Goal: Task Accomplishment & Management: Manage account settings

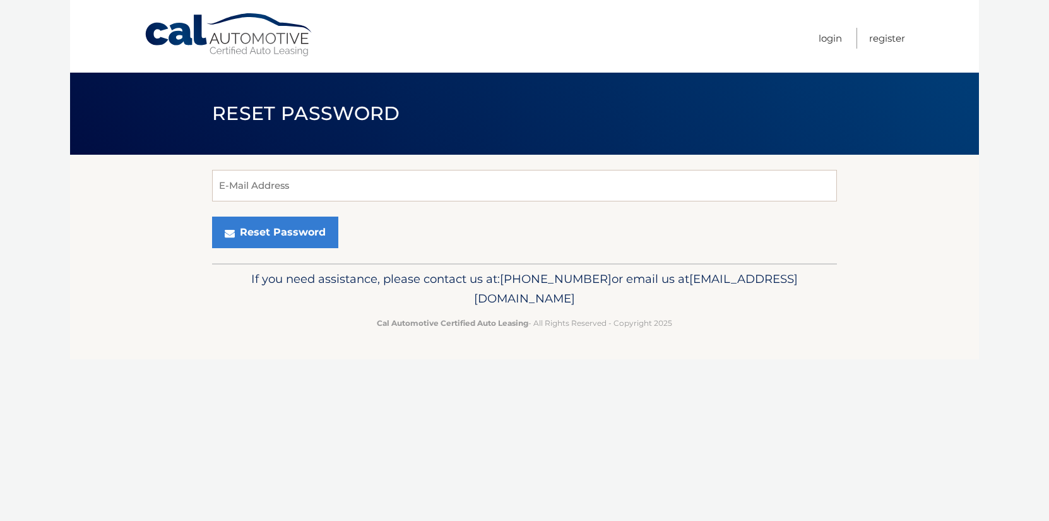
click at [360, 217] on div "Reset Password" at bounding box center [524, 232] width 625 height 32
click at [343, 184] on input "E-Mail Address" at bounding box center [524, 186] width 625 height 32
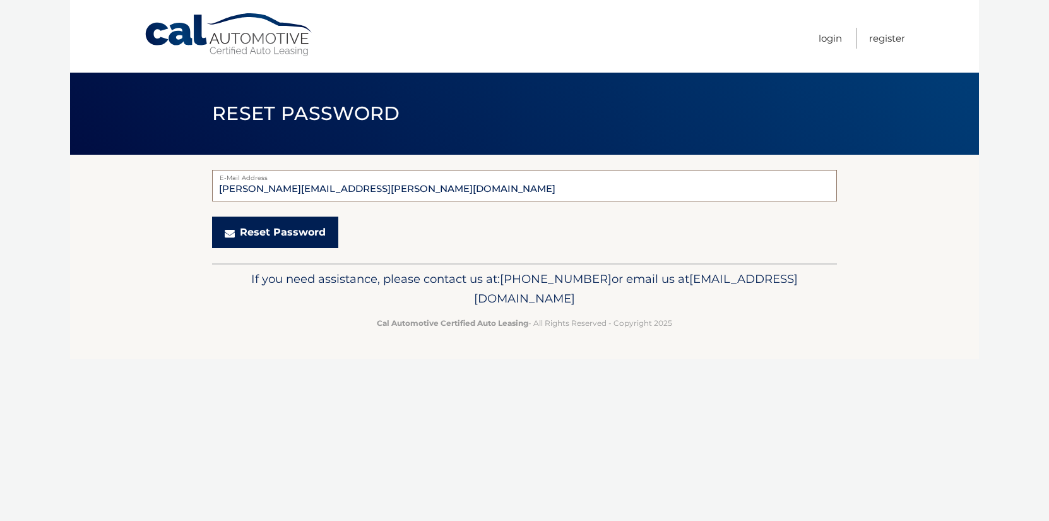
type input "[PERSON_NAME][EMAIL_ADDRESS][PERSON_NAME][DOMAIN_NAME]"
click at [243, 225] on button "Reset Password" at bounding box center [275, 232] width 126 height 32
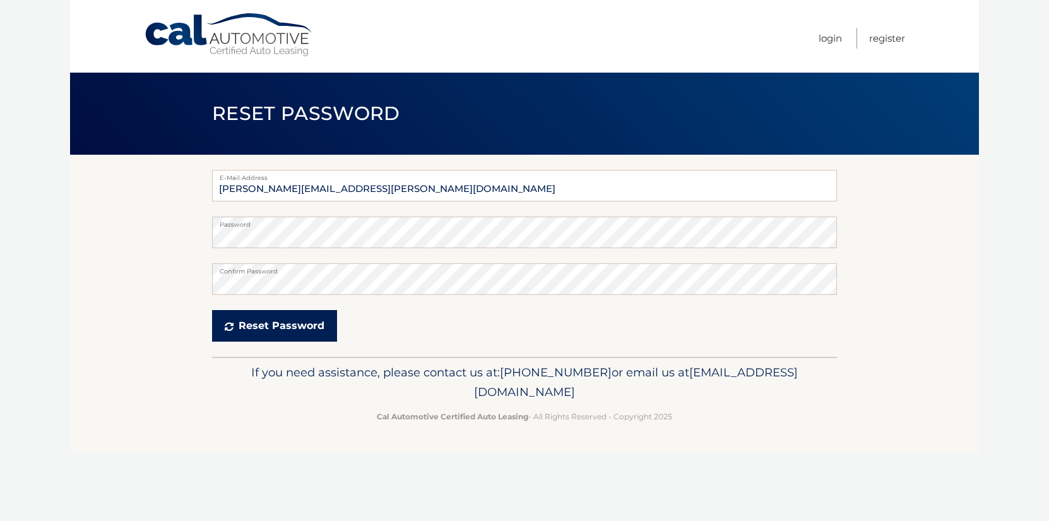
click at [251, 336] on button "Reset Password" at bounding box center [274, 326] width 125 height 32
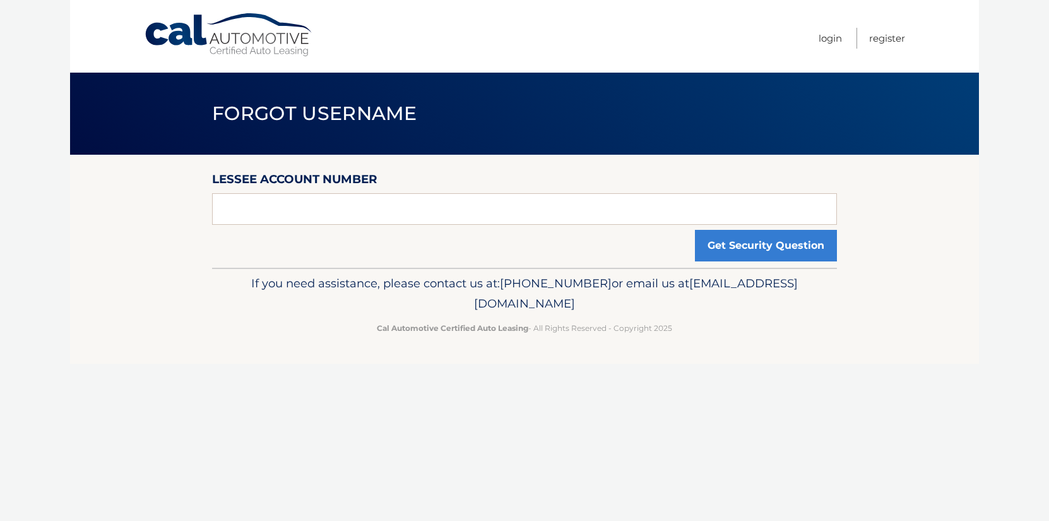
click at [687, 289] on p "If you need assistance, please contact us at: 609-807-3200 or email us at Custo…" at bounding box center [524, 293] width 608 height 40
click at [422, 213] on input "text" at bounding box center [524, 209] width 625 height 32
click at [765, 257] on button "Get Security Question" at bounding box center [766, 246] width 142 height 32
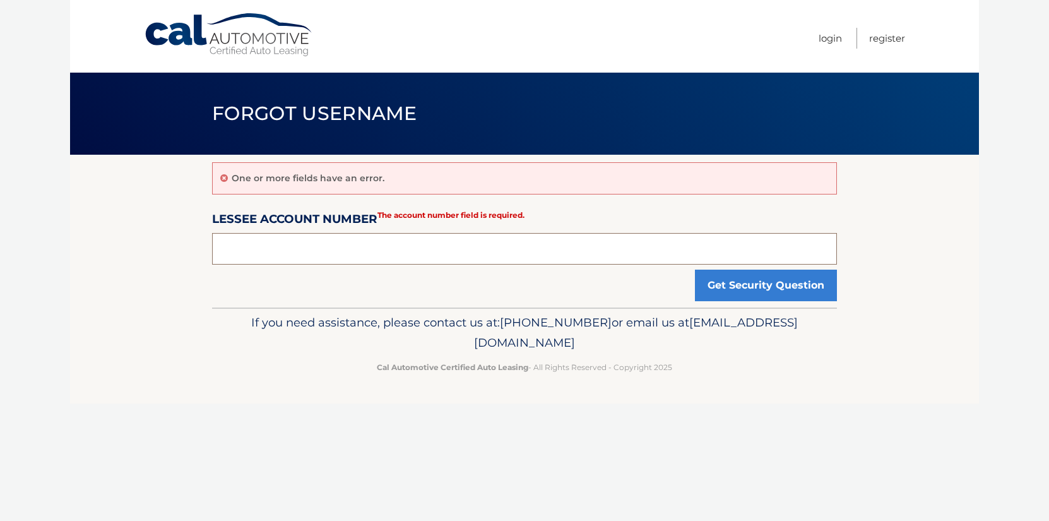
click at [464, 244] on input "text" at bounding box center [524, 249] width 625 height 32
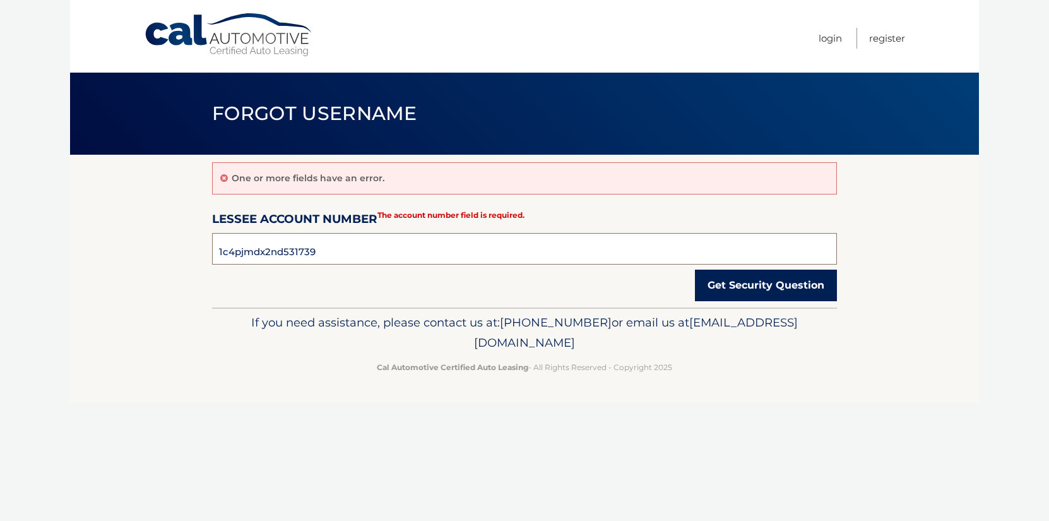
type input "1c4pjmdx2nd531739"
click at [721, 291] on button "Get Security Question" at bounding box center [766, 285] width 142 height 32
click at [467, 247] on input "1c4pjmdx2nd531739" at bounding box center [524, 249] width 625 height 32
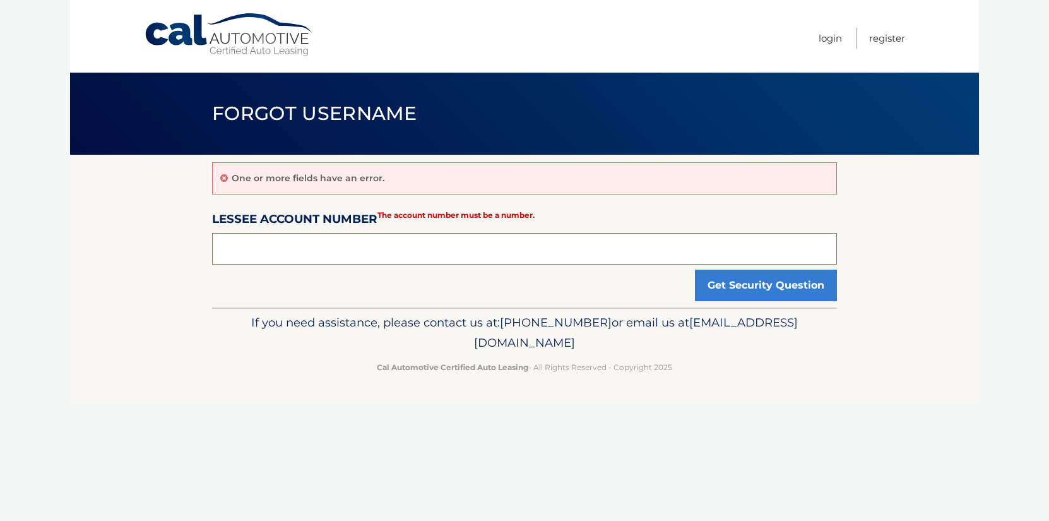
click at [287, 240] on input "text" at bounding box center [524, 249] width 625 height 32
type input "44455532890"
click at [737, 287] on button "Get Security Question" at bounding box center [766, 285] width 142 height 32
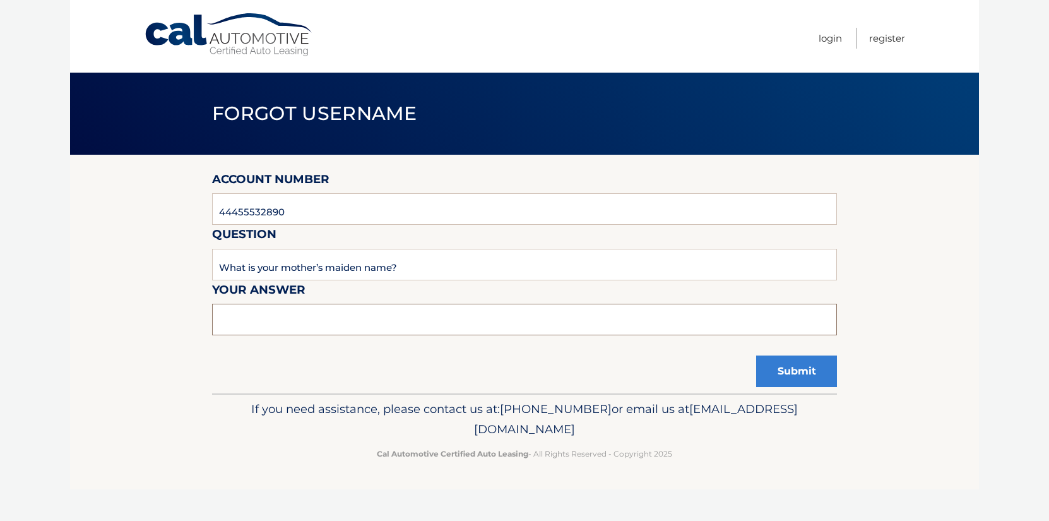
click at [352, 317] on input "text" at bounding box center [524, 320] width 625 height 32
type input "lordi"
click at [775, 373] on button "Submit" at bounding box center [796, 371] width 81 height 32
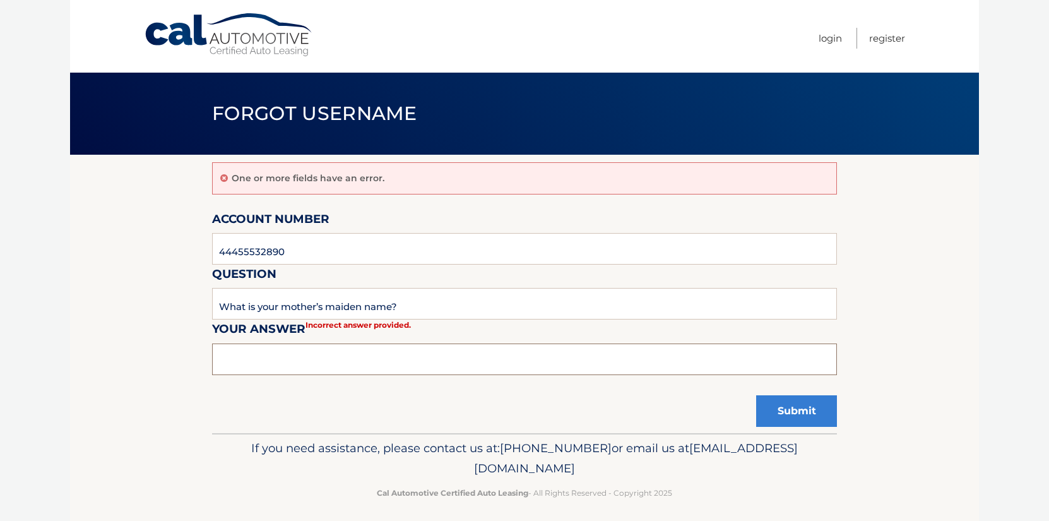
click at [430, 363] on input "text" at bounding box center [524, 359] width 625 height 32
type input "Lordi"
click at [800, 411] on button "Submit" at bounding box center [796, 411] width 81 height 32
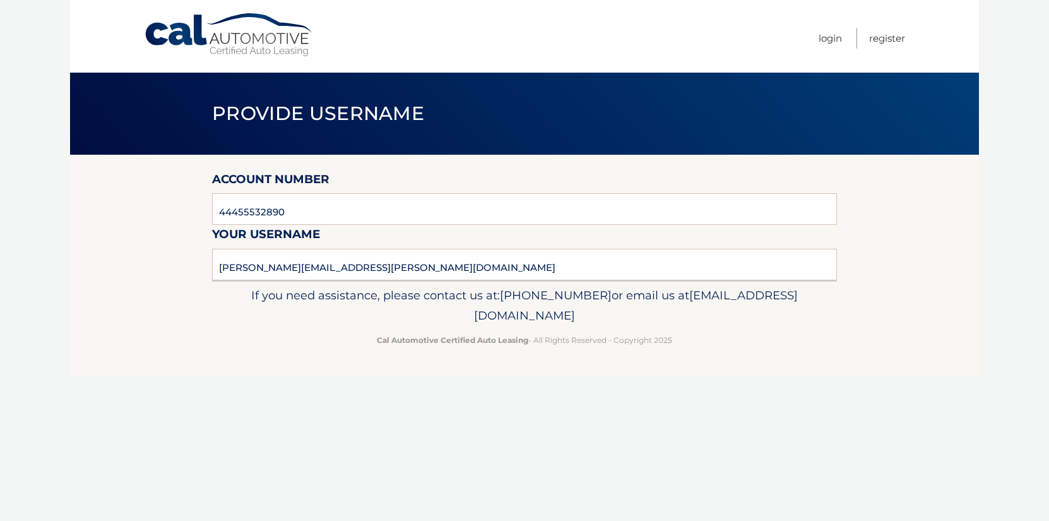
click at [815, 32] on nav "Menu Login Register" at bounding box center [614, 36] width 581 height 73
click at [825, 40] on link "Login" at bounding box center [830, 38] width 23 height 21
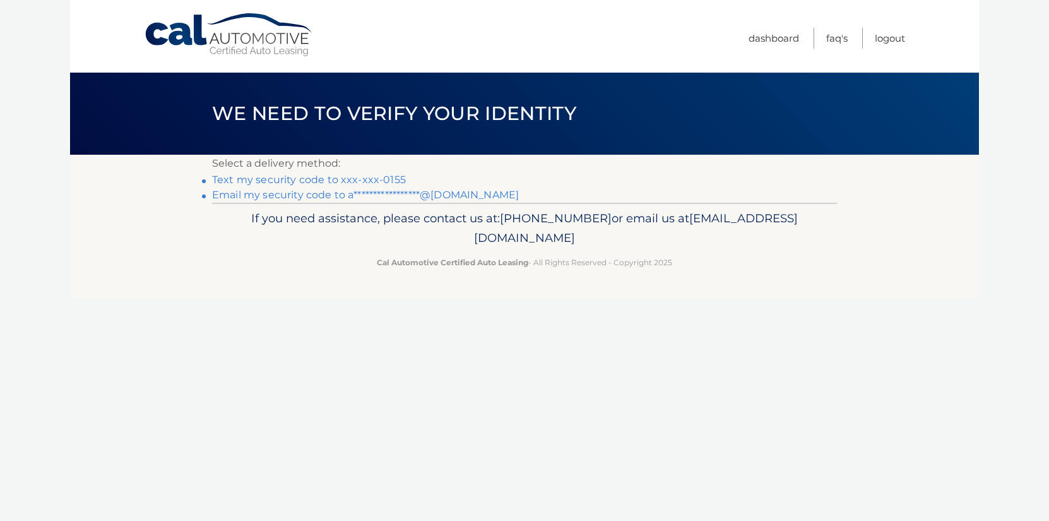
click at [365, 177] on link "Text my security code to xxx-xxx-0155" at bounding box center [309, 180] width 194 height 12
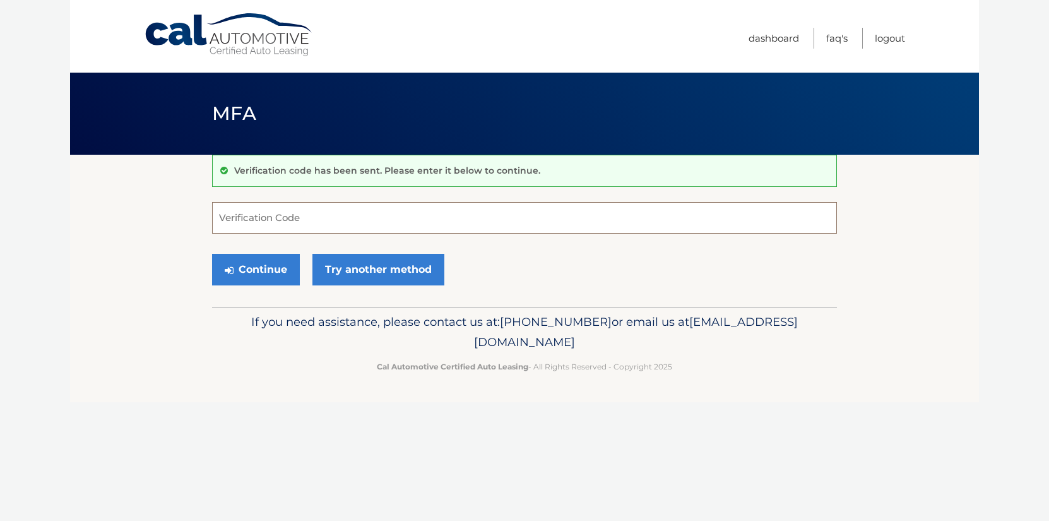
click at [335, 222] on input "Verification Code" at bounding box center [524, 218] width 625 height 32
type input "602237"
click at [259, 270] on button "Continue" at bounding box center [256, 270] width 88 height 32
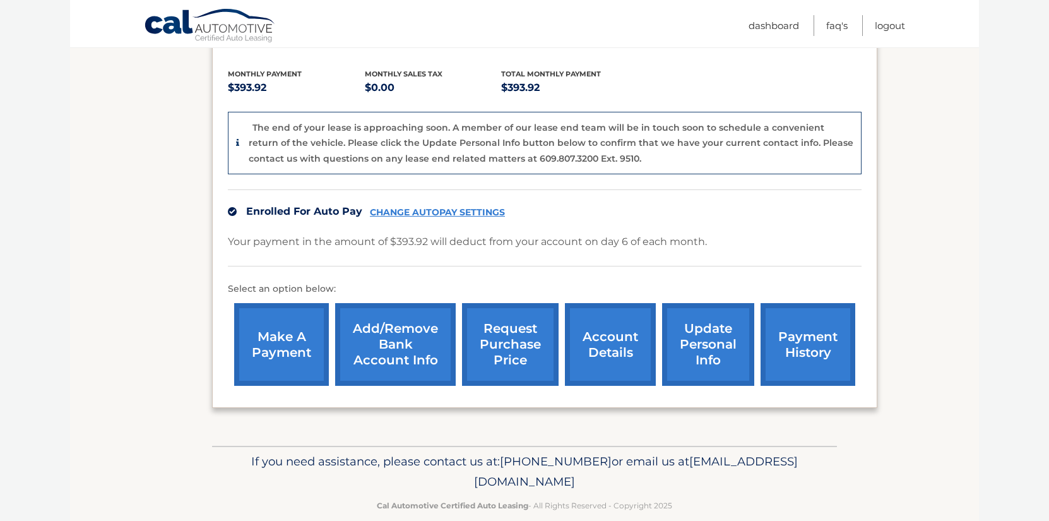
scroll to position [274, 0]
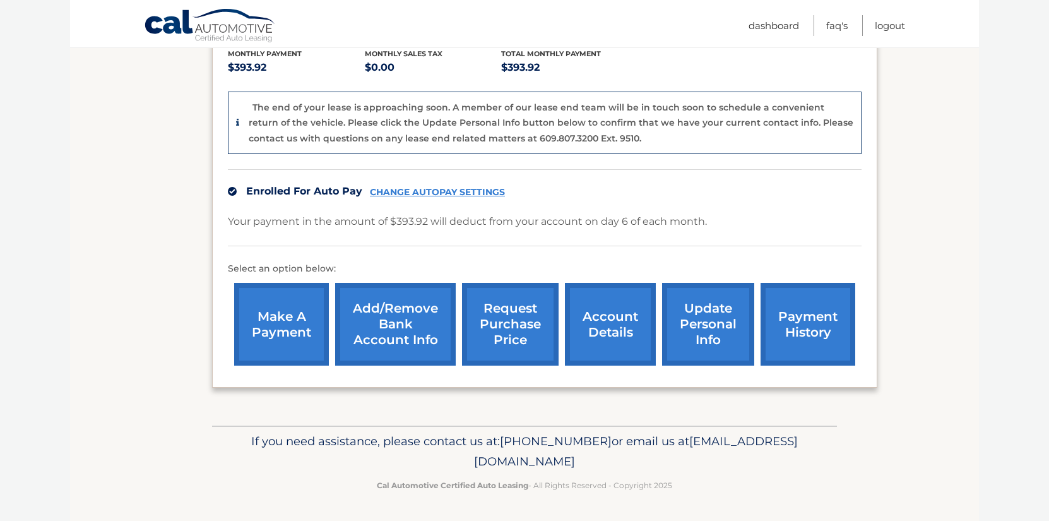
click at [407, 322] on link "Add/Remove bank account info" at bounding box center [395, 324] width 121 height 83
click at [374, 300] on link "Add/Remove bank account info" at bounding box center [395, 324] width 121 height 83
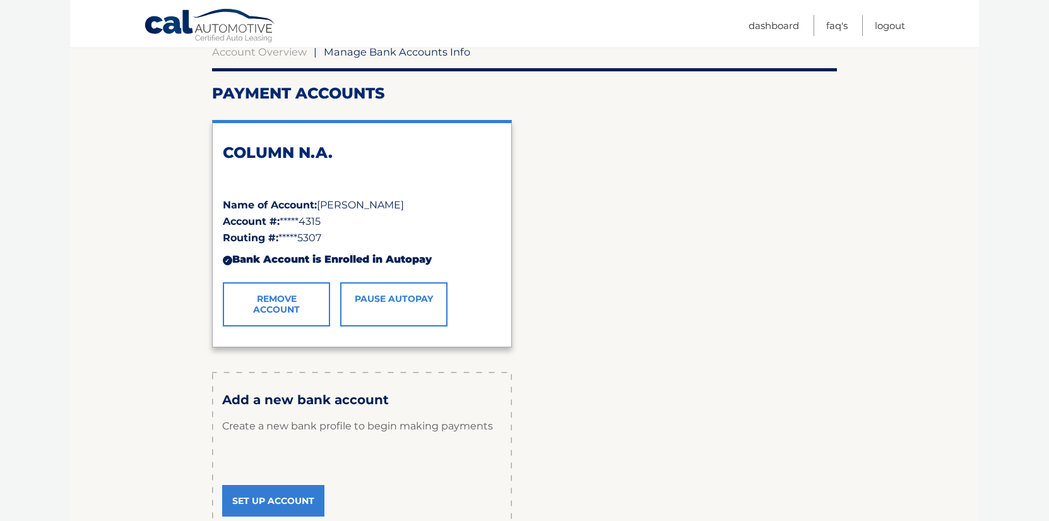
scroll to position [141, 0]
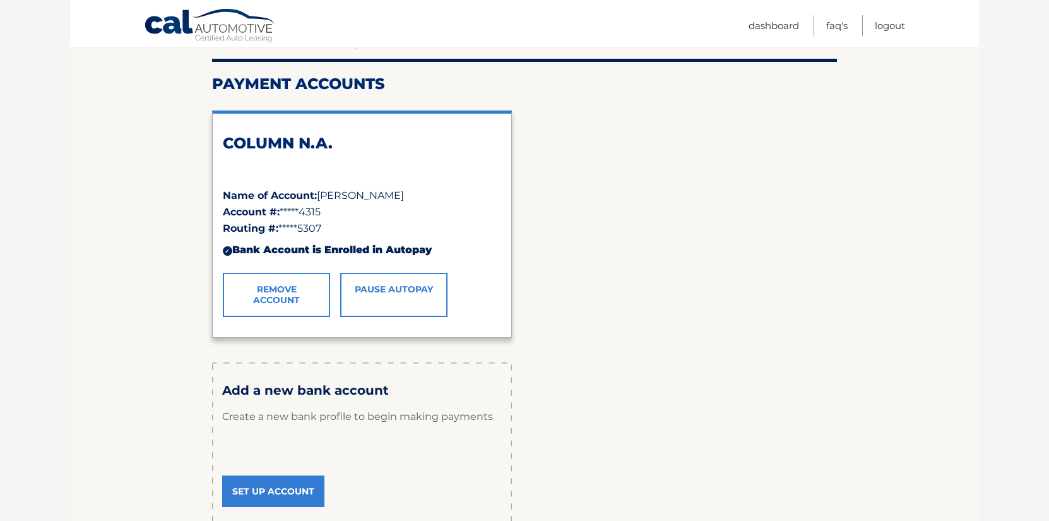
click at [299, 281] on link "Remove Account" at bounding box center [276, 295] width 107 height 44
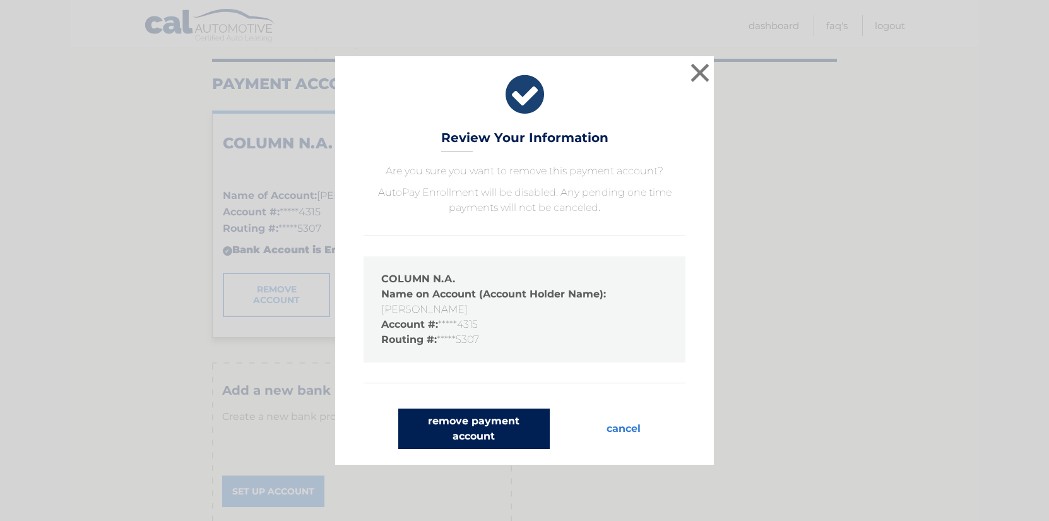
click at [468, 435] on button "remove payment account" at bounding box center [473, 428] width 151 height 40
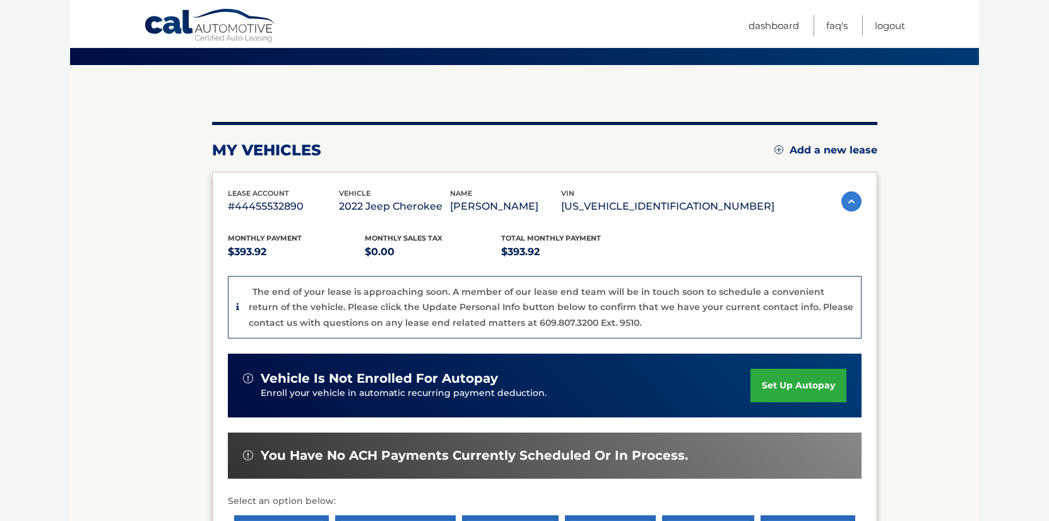
scroll to position [97, 0]
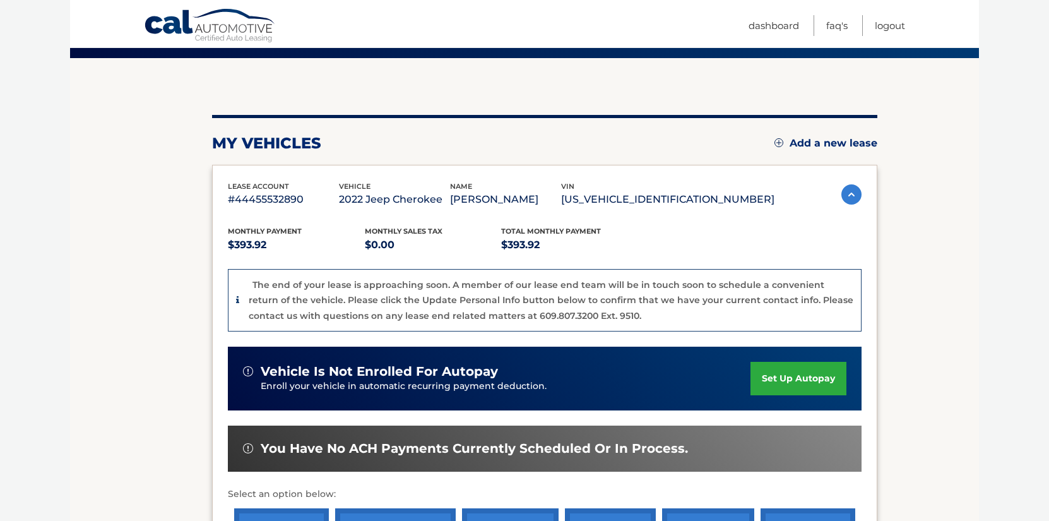
click at [806, 383] on link "set up autopay" at bounding box center [798, 378] width 96 height 33
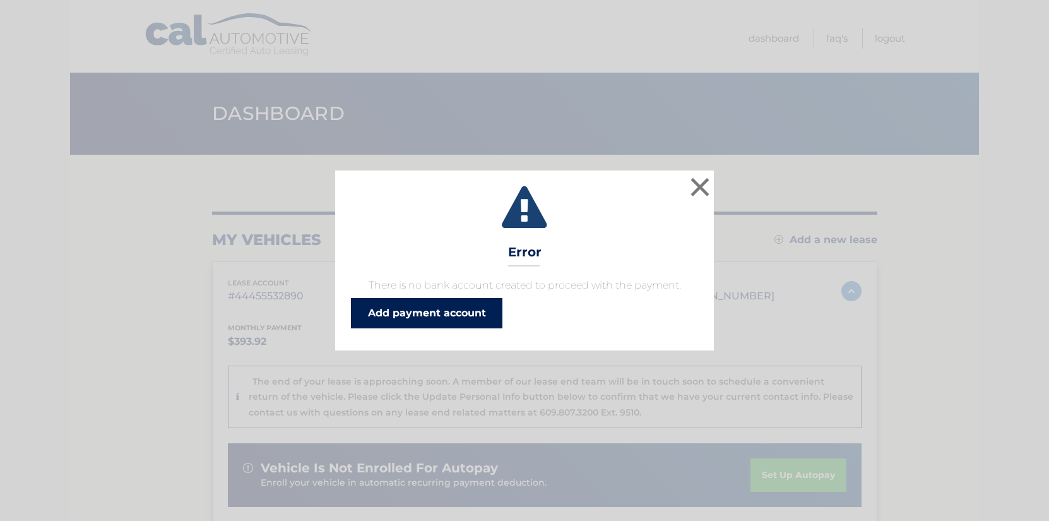
click at [426, 318] on link "Add payment account" at bounding box center [426, 313] width 151 height 30
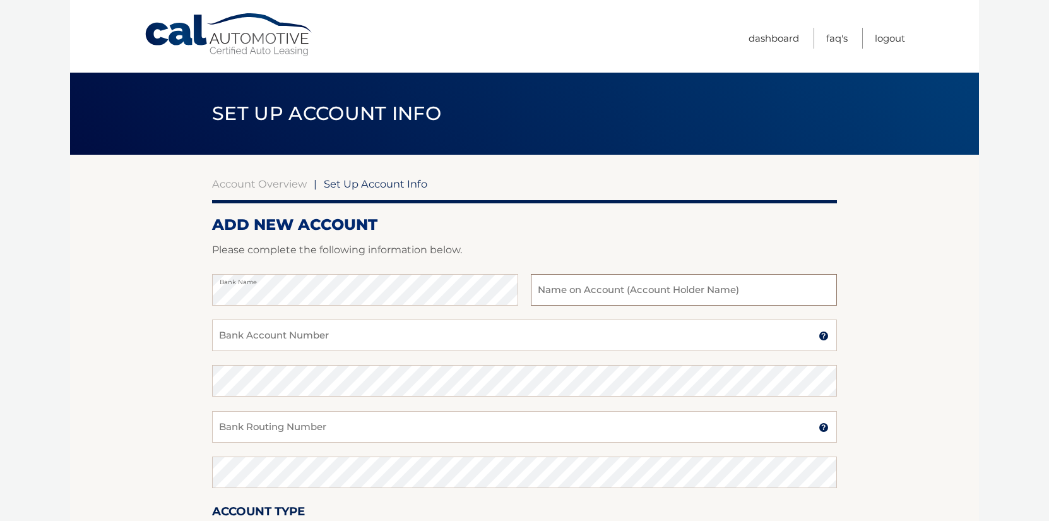
click at [680, 288] on input "text" at bounding box center [684, 290] width 306 height 32
type input "[PERSON_NAME]"
click at [476, 348] on input "Bank Account Number" at bounding box center [524, 335] width 625 height 32
type input "8055585751"
click at [464, 400] on div "Confirm Bank Account Number" at bounding box center [524, 387] width 625 height 45
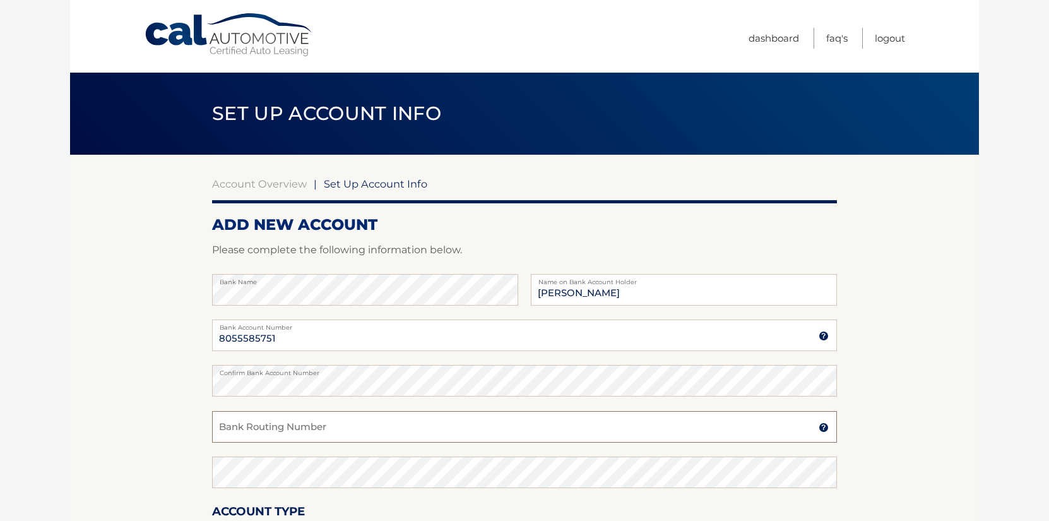
click at [454, 435] on input "Bank Routing Number" at bounding box center [524, 427] width 625 height 32
type input "031207607"
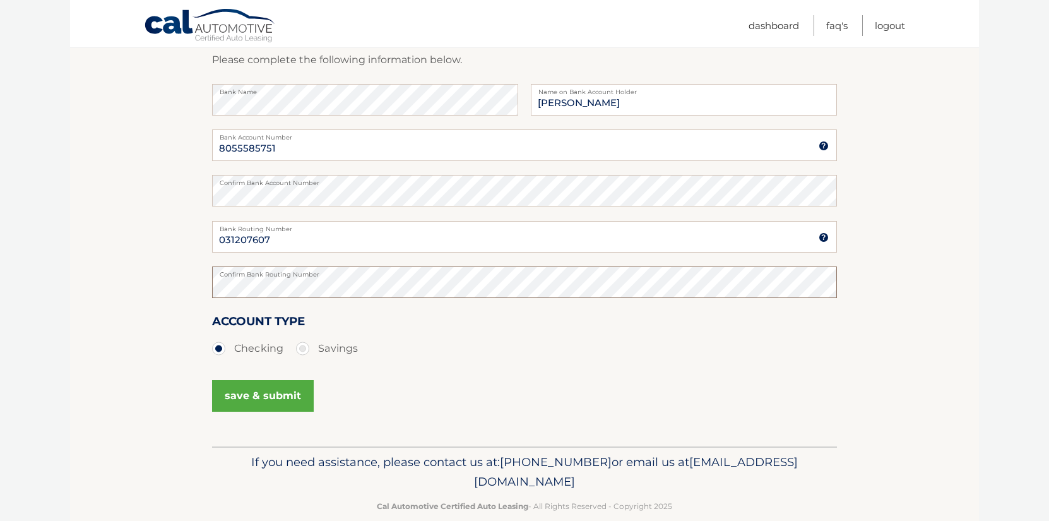
scroll to position [208, 0]
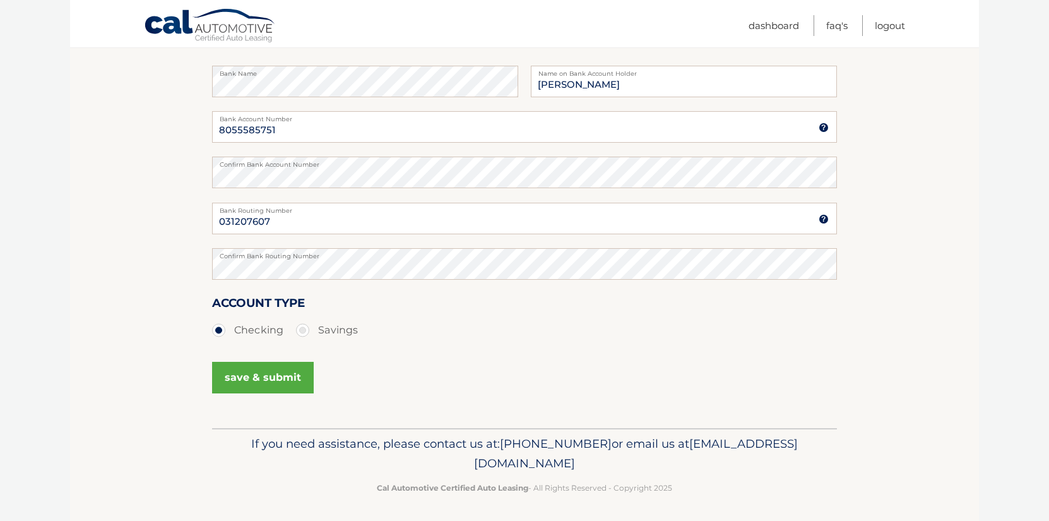
click at [263, 371] on button "save & submit" at bounding box center [263, 378] width 102 height 32
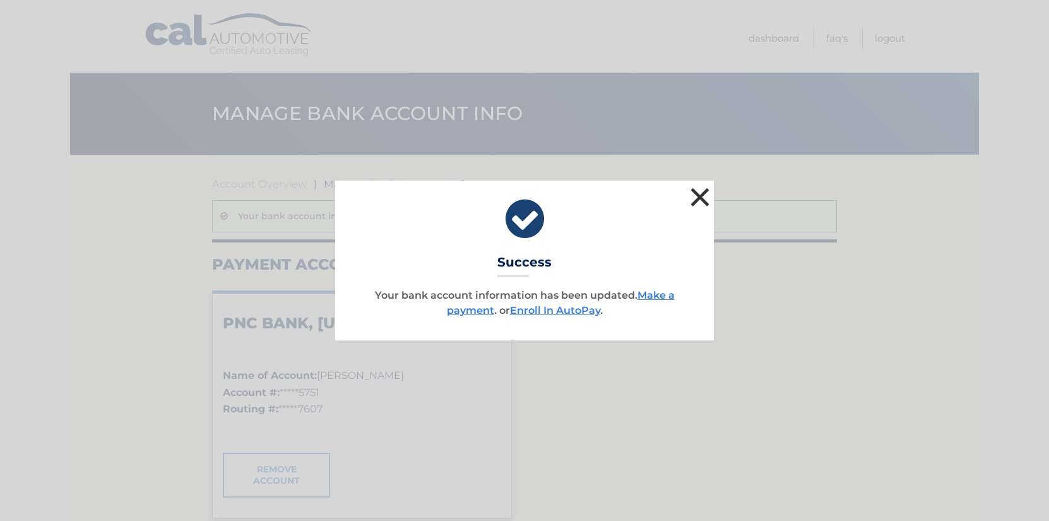
click at [698, 203] on button "×" at bounding box center [699, 196] width 25 height 25
